Goal: Information Seeking & Learning: Learn about a topic

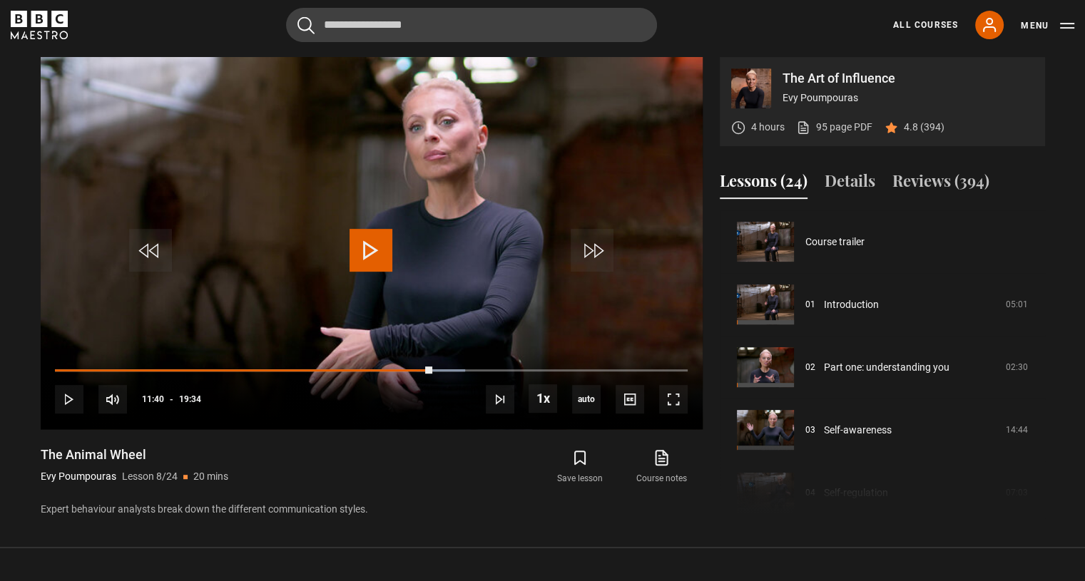
scroll to position [439, 0]
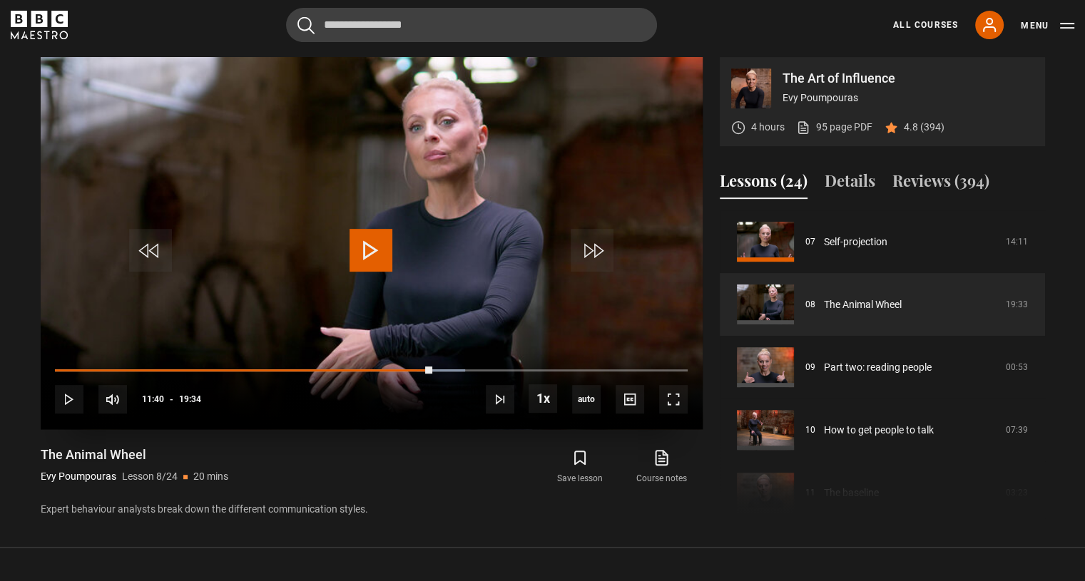
click at [376, 245] on span "Video Player" at bounding box center [371, 250] width 43 height 43
click at [380, 257] on span "Video Player" at bounding box center [371, 250] width 43 height 43
click at [351, 265] on span "Video Player" at bounding box center [371, 250] width 43 height 43
click at [424, 317] on video "Video Player" at bounding box center [372, 243] width 662 height 372
click at [361, 239] on span "Video Player" at bounding box center [371, 250] width 43 height 43
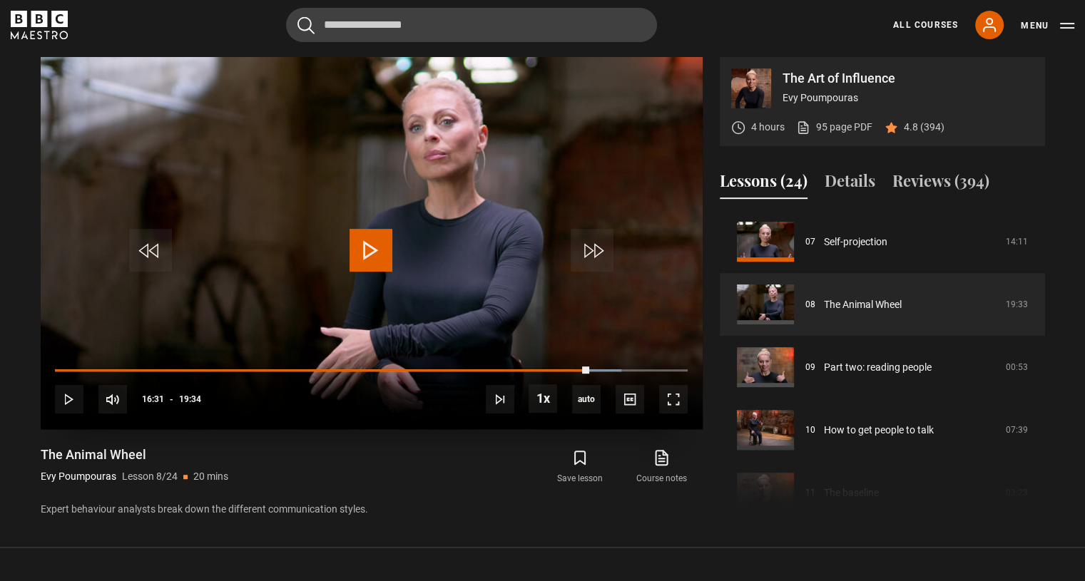
click at [364, 245] on span "Video Player" at bounding box center [371, 250] width 43 height 43
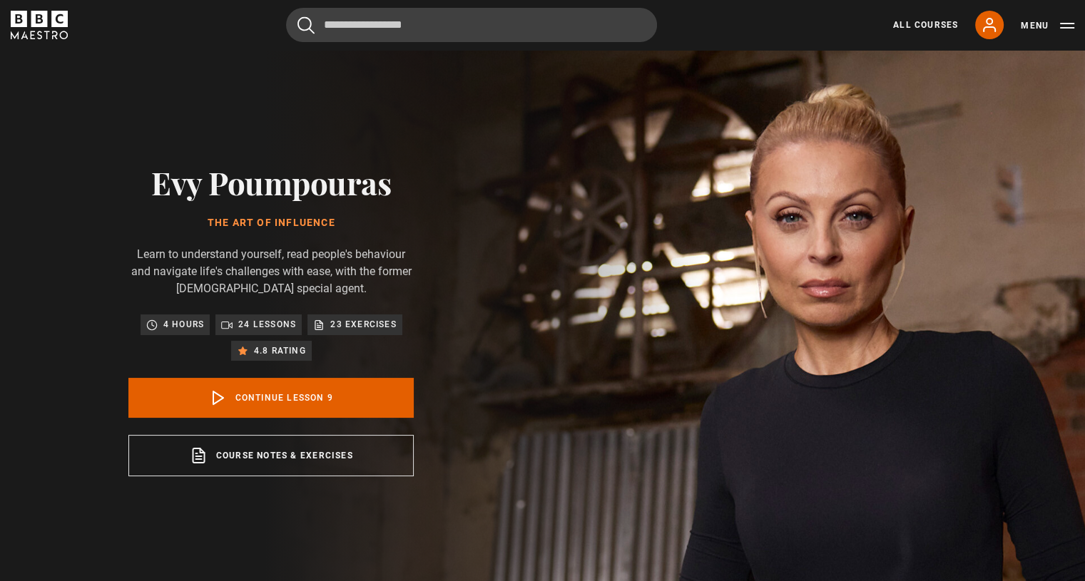
scroll to position [502, 0]
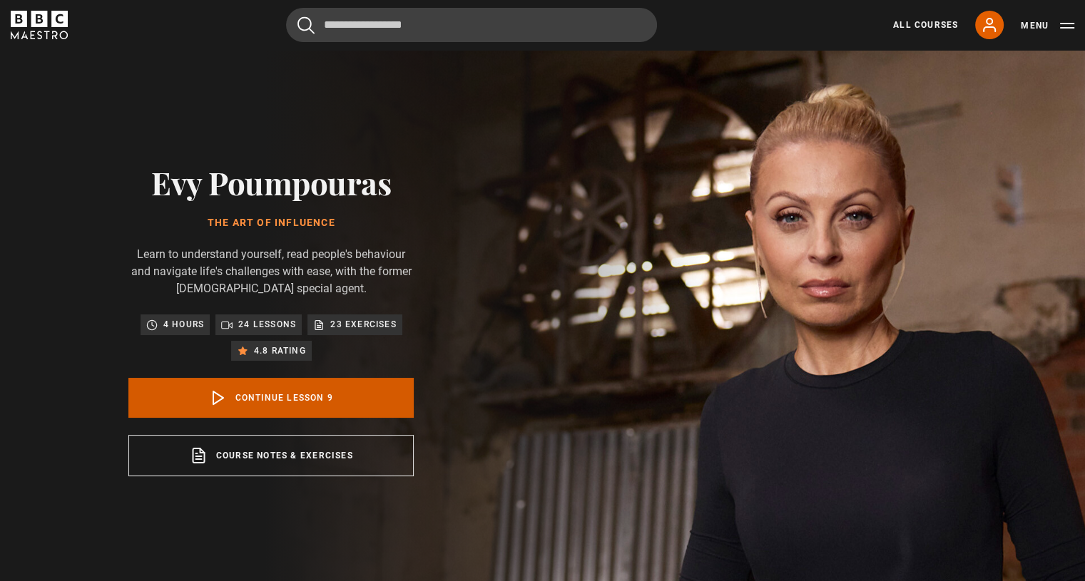
click at [247, 408] on link "Continue lesson 9" at bounding box center [270, 398] width 285 height 40
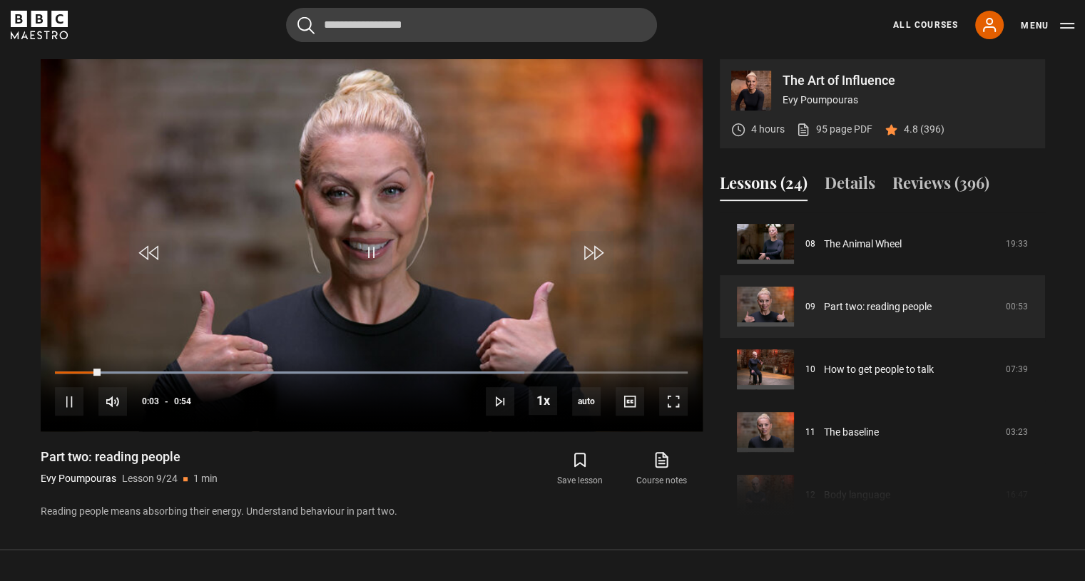
scroll to position [591, 0]
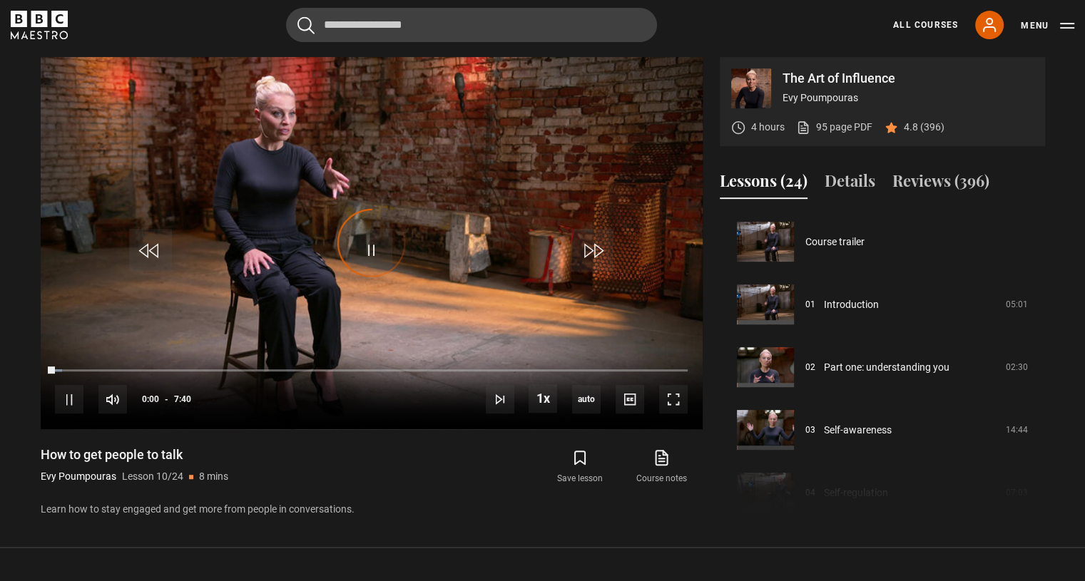
scroll to position [565, 0]
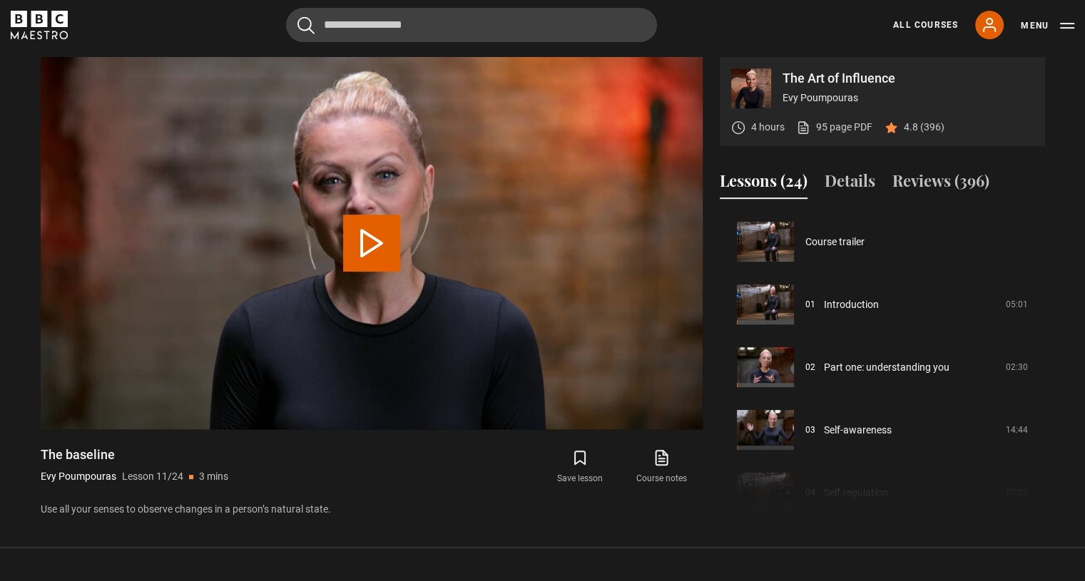
scroll to position [628, 0]
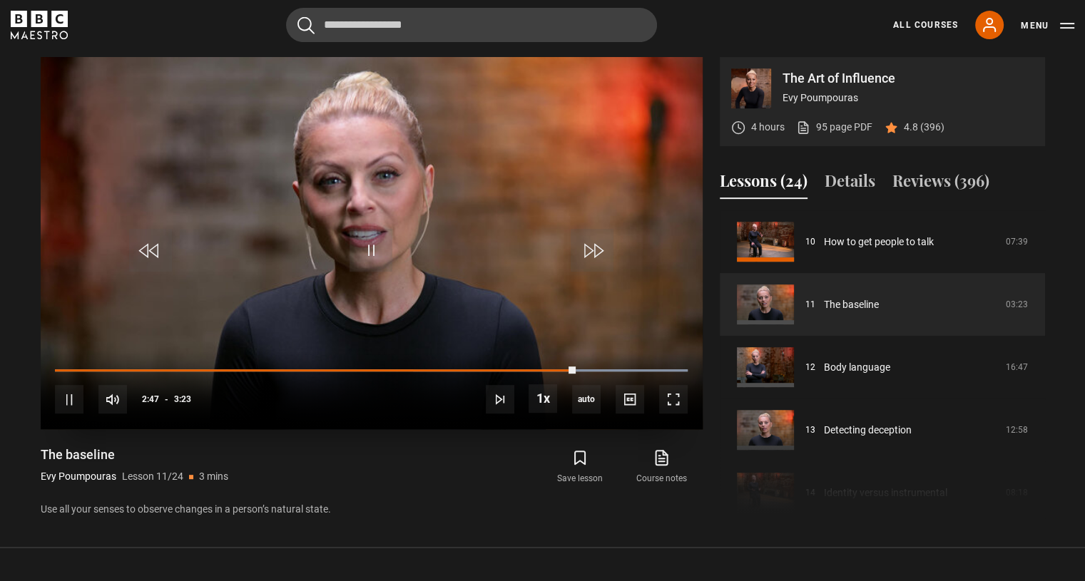
click at [368, 208] on video "Video Player" at bounding box center [372, 243] width 662 height 372
click at [294, 219] on video "Video Player" at bounding box center [372, 243] width 662 height 372
click at [368, 250] on span "Video Player" at bounding box center [371, 250] width 43 height 43
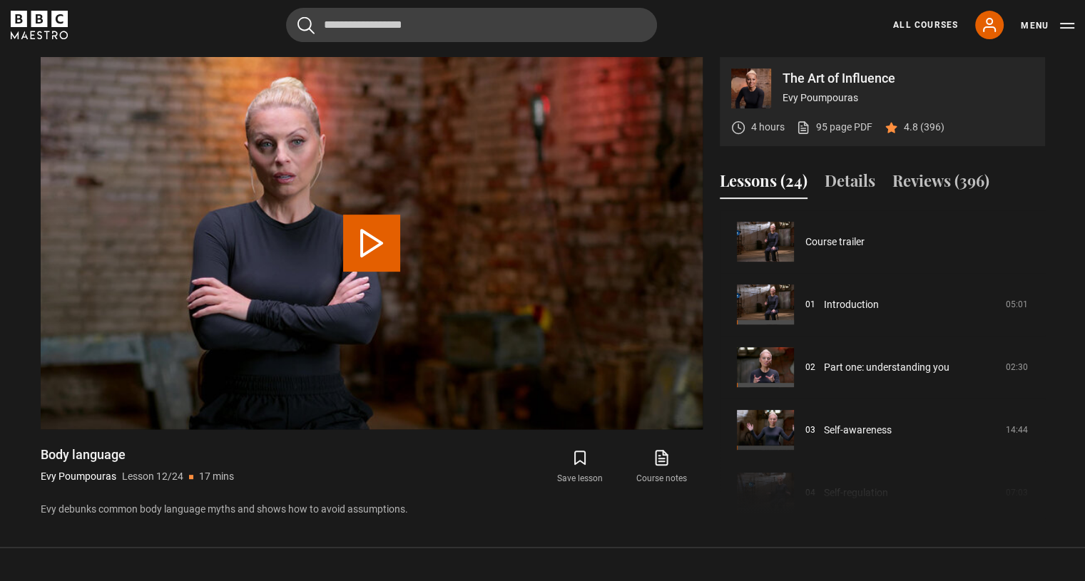
scroll to position [691, 0]
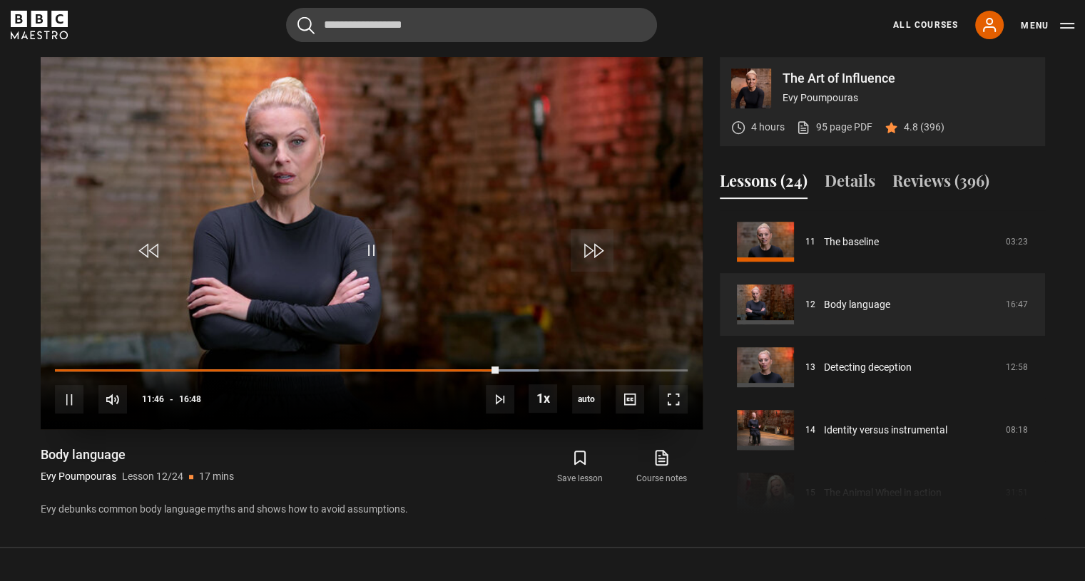
click at [83, 156] on video "Video Player" at bounding box center [372, 243] width 662 height 372
click at [220, 129] on video "Video Player" at bounding box center [372, 243] width 662 height 372
click at [358, 242] on span "Video Player" at bounding box center [371, 250] width 43 height 43
